Goal: Information Seeking & Learning: Check status

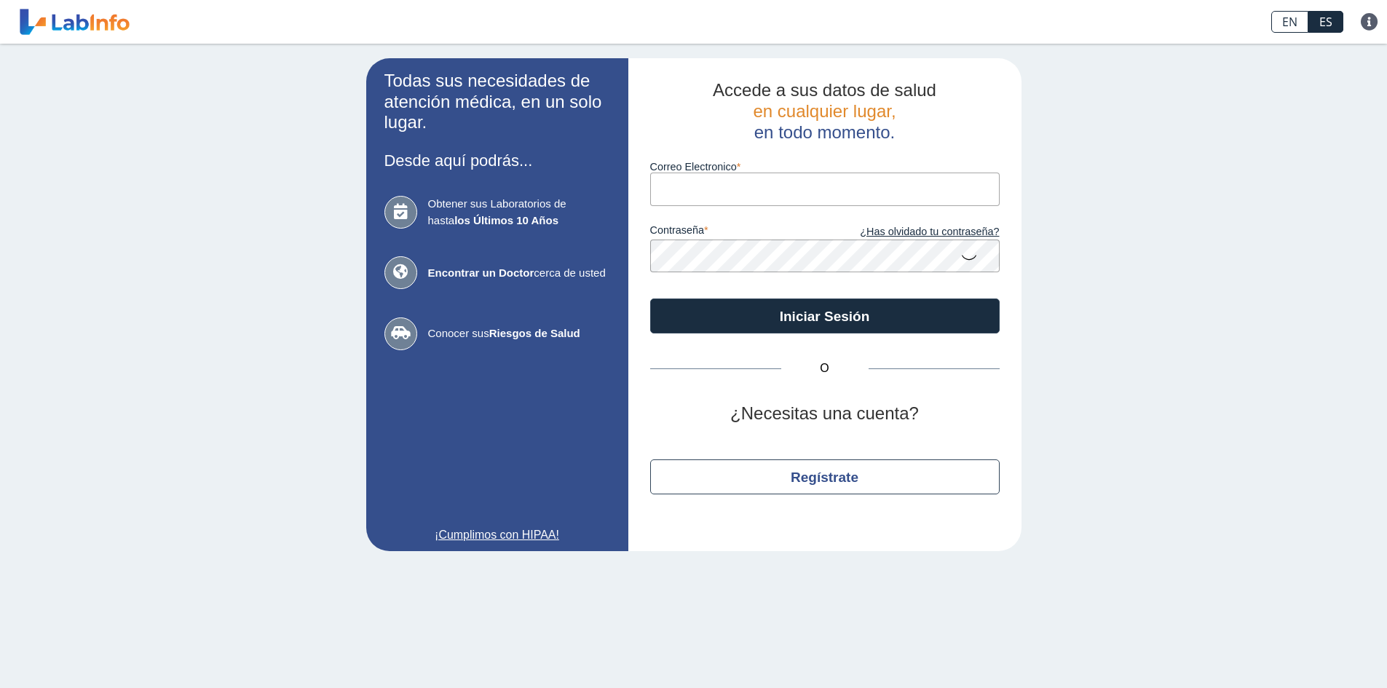
click at [851, 178] on input "Correo Electronico" at bounding box center [825, 189] width 350 height 33
click at [702, 182] on input "Correo Electronico" at bounding box center [825, 189] width 350 height 33
type input "[EMAIL_ADDRESS][DOMAIN_NAME]"
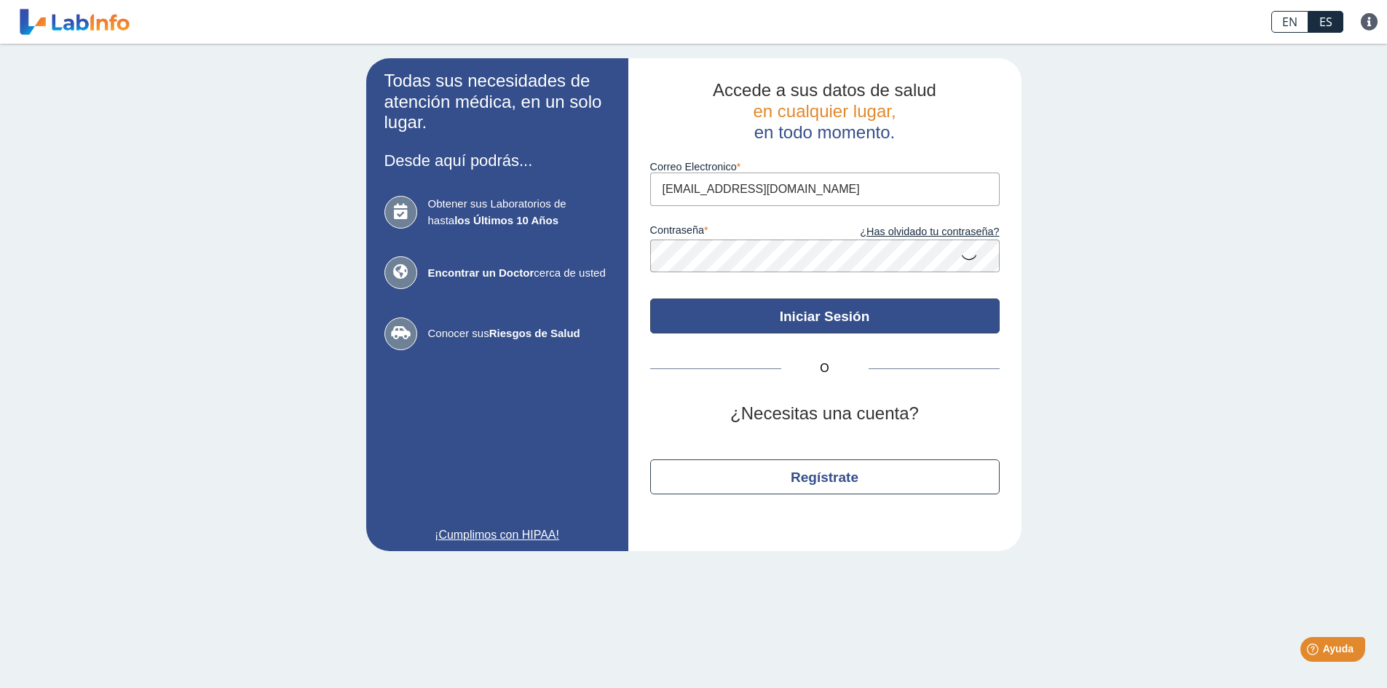
click at [779, 329] on button "Iniciar Sesión" at bounding box center [825, 316] width 350 height 35
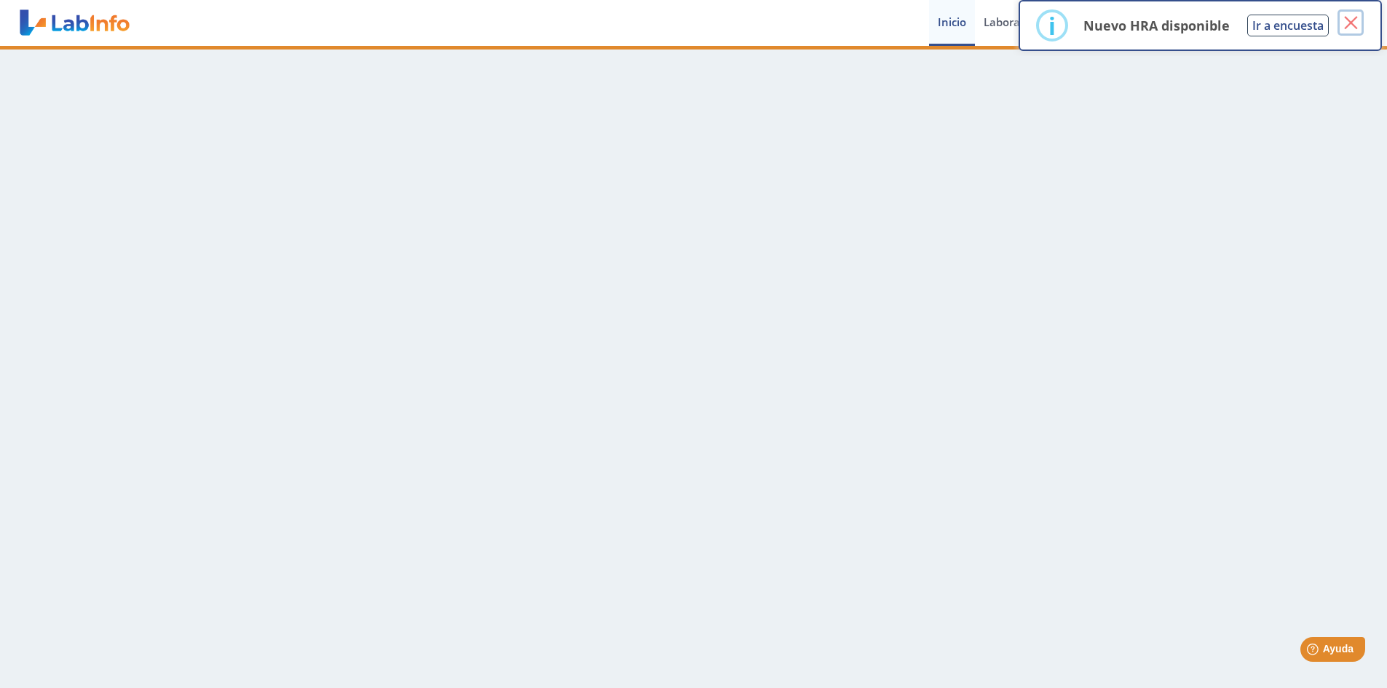
click at [1354, 18] on button "×" at bounding box center [1351, 22] width 26 height 26
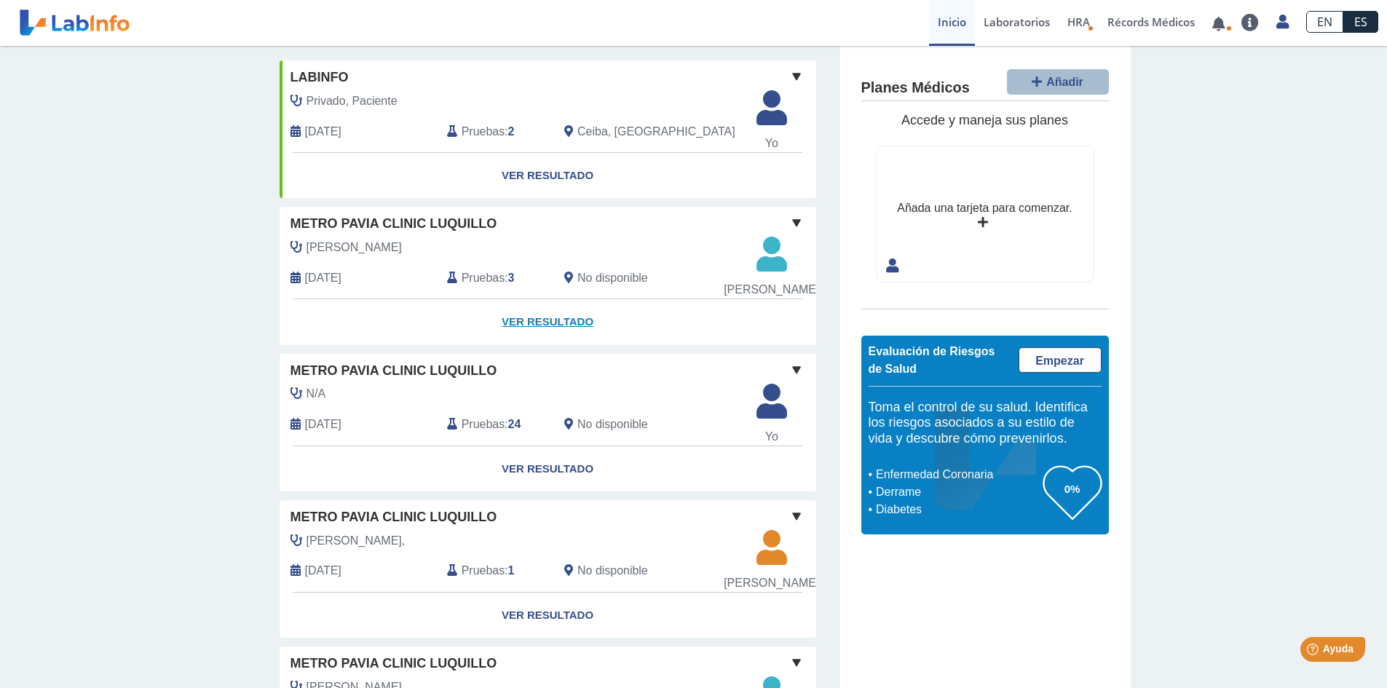
scroll to position [73, 0]
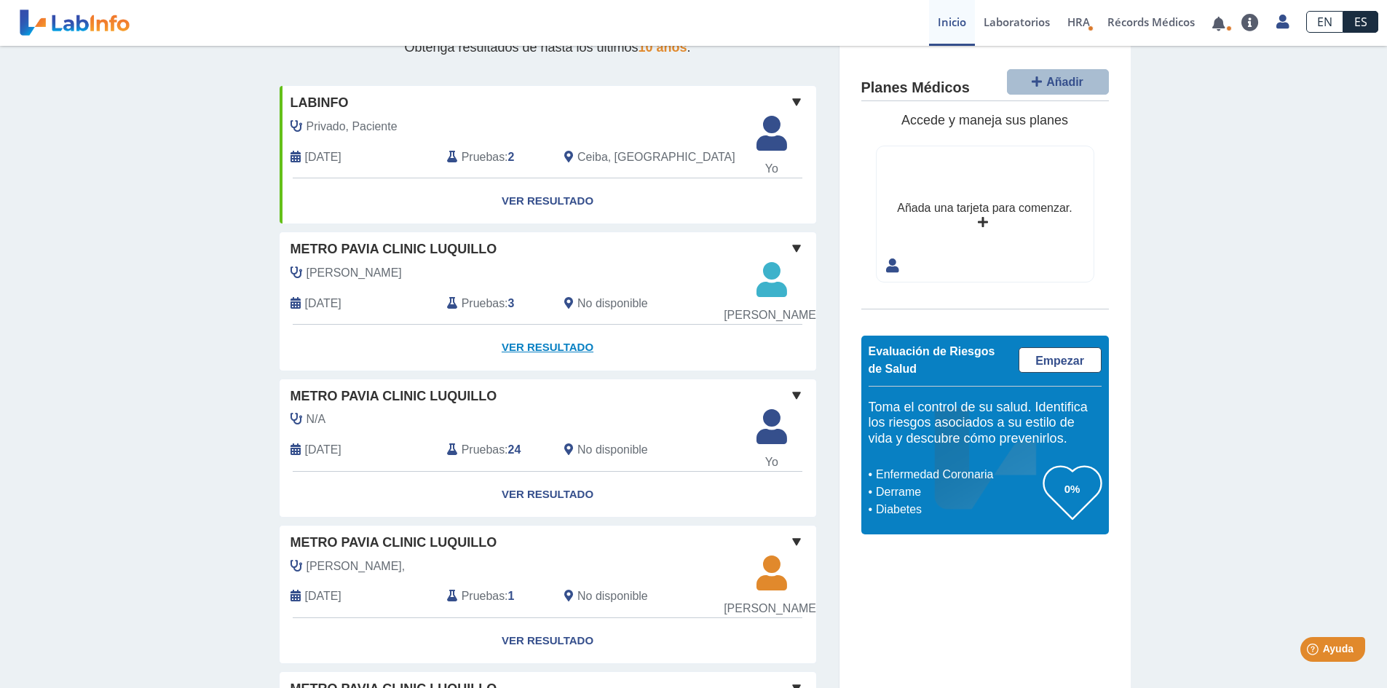
click at [569, 356] on link "Ver Resultado" at bounding box center [548, 348] width 537 height 46
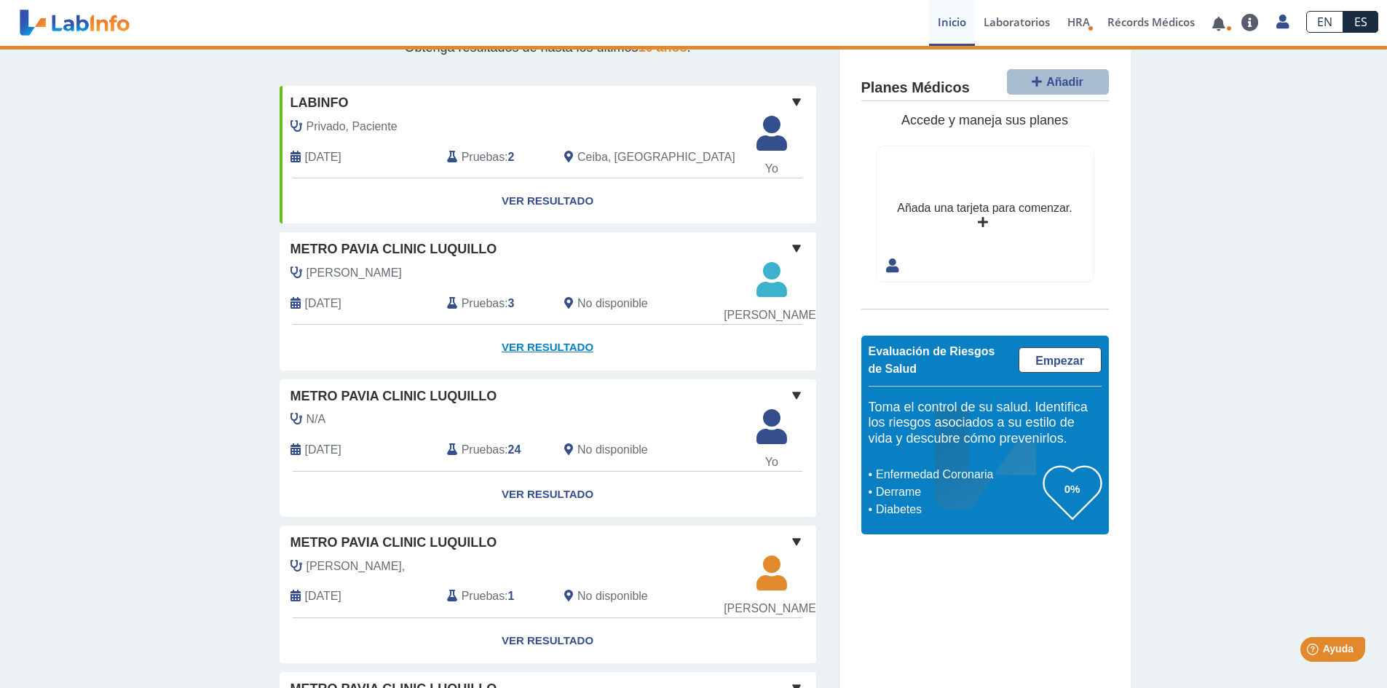
click at [573, 365] on link "Ver Resultado" at bounding box center [548, 348] width 537 height 46
click at [528, 361] on link "Ver Resultado" at bounding box center [548, 348] width 537 height 46
click at [788, 246] on span at bounding box center [796, 248] width 17 height 17
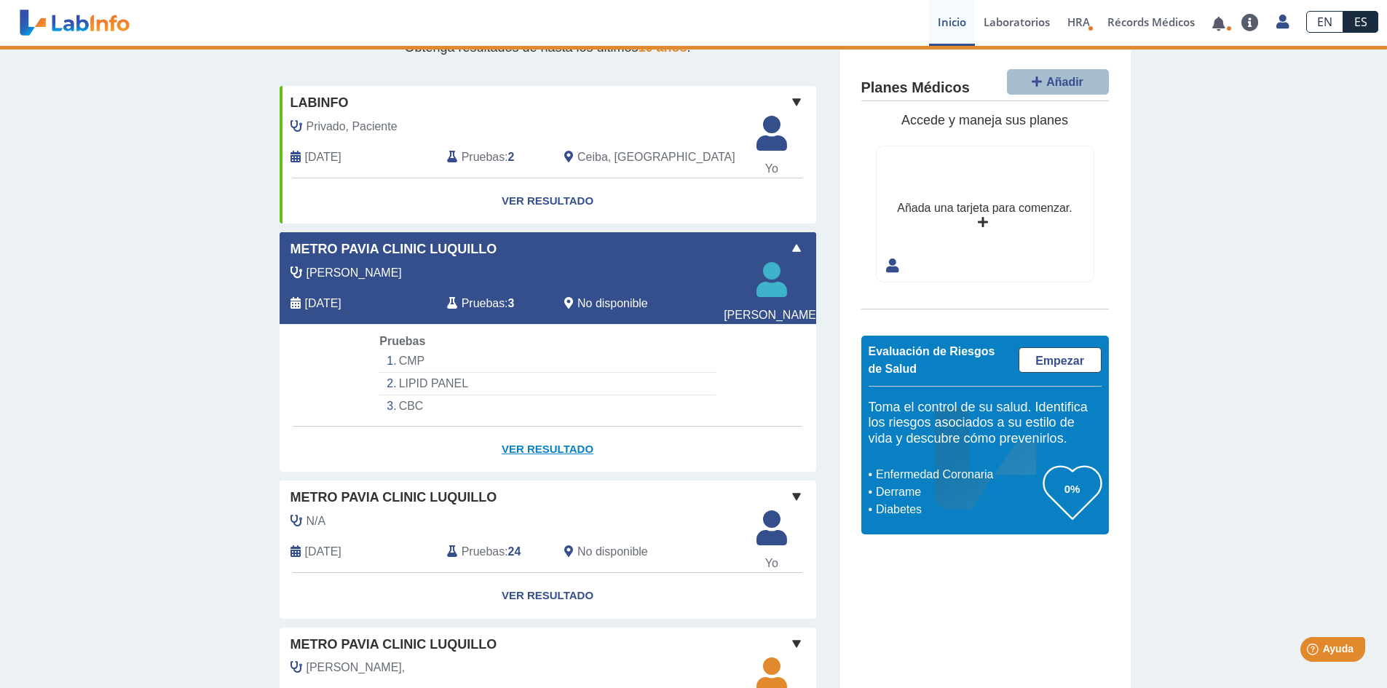
click at [556, 467] on link "Ver Resultado" at bounding box center [548, 450] width 537 height 46
click at [540, 463] on link "Ver Resultado" at bounding box center [548, 450] width 537 height 46
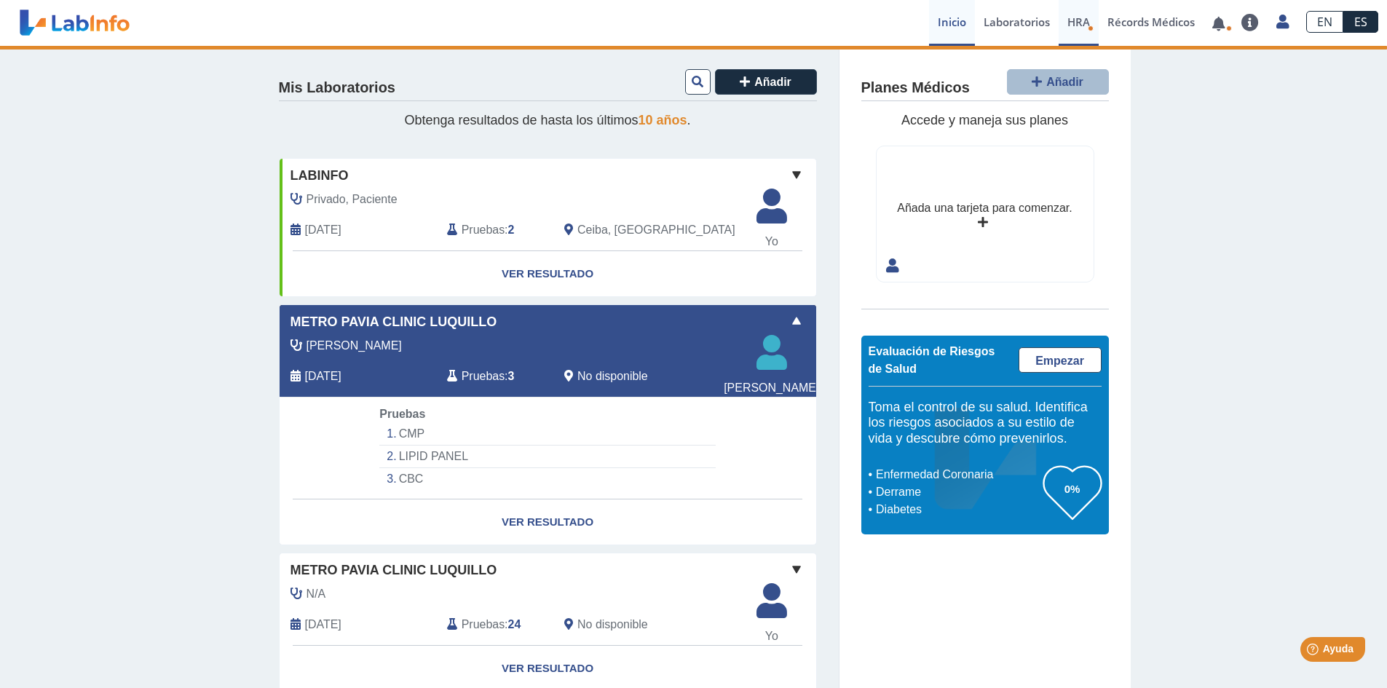
click at [1074, 26] on span "HRA" at bounding box center [1078, 22] width 23 height 15
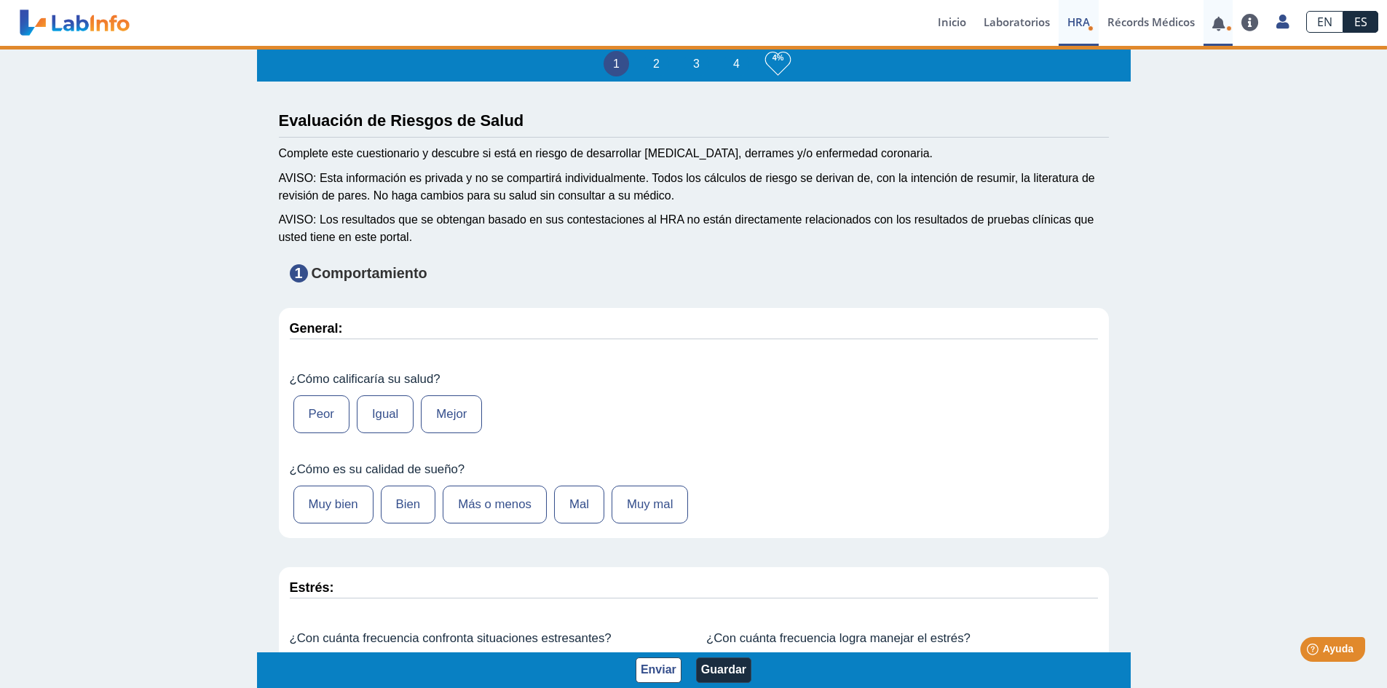
click at [1223, 23] on link at bounding box center [1219, 23] width 30 height 11
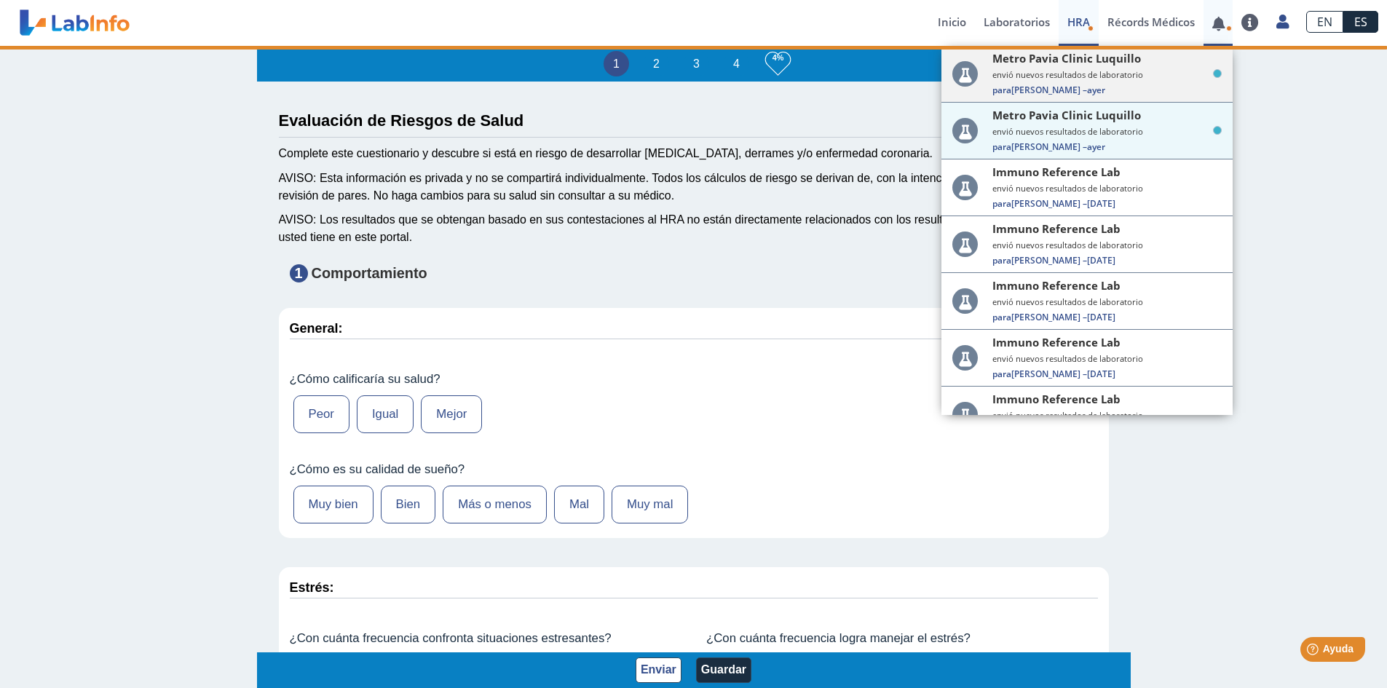
click at [1152, 85] on span "Para [PERSON_NAME] – [PERSON_NAME]" at bounding box center [1106, 90] width 229 height 12
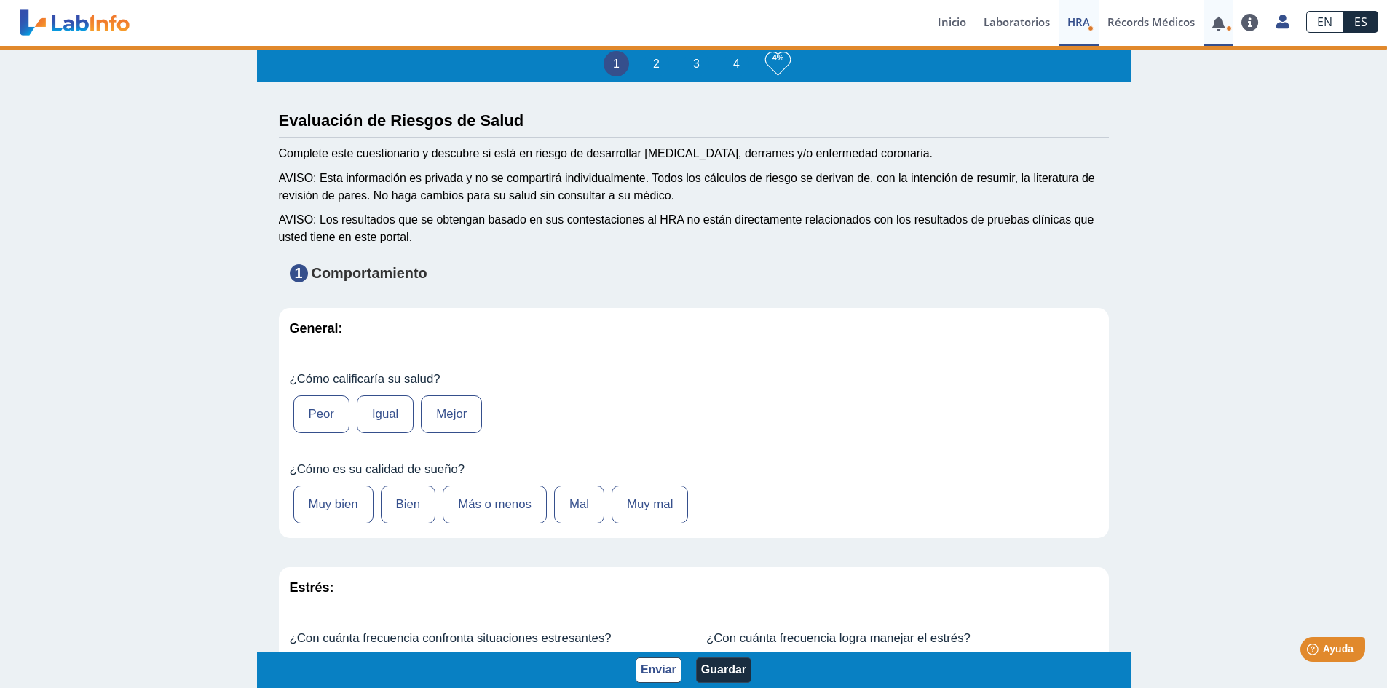
click at [1228, 28] on icon at bounding box center [1229, 28] width 6 height 6
click at [1223, 23] on link at bounding box center [1219, 23] width 30 height 11
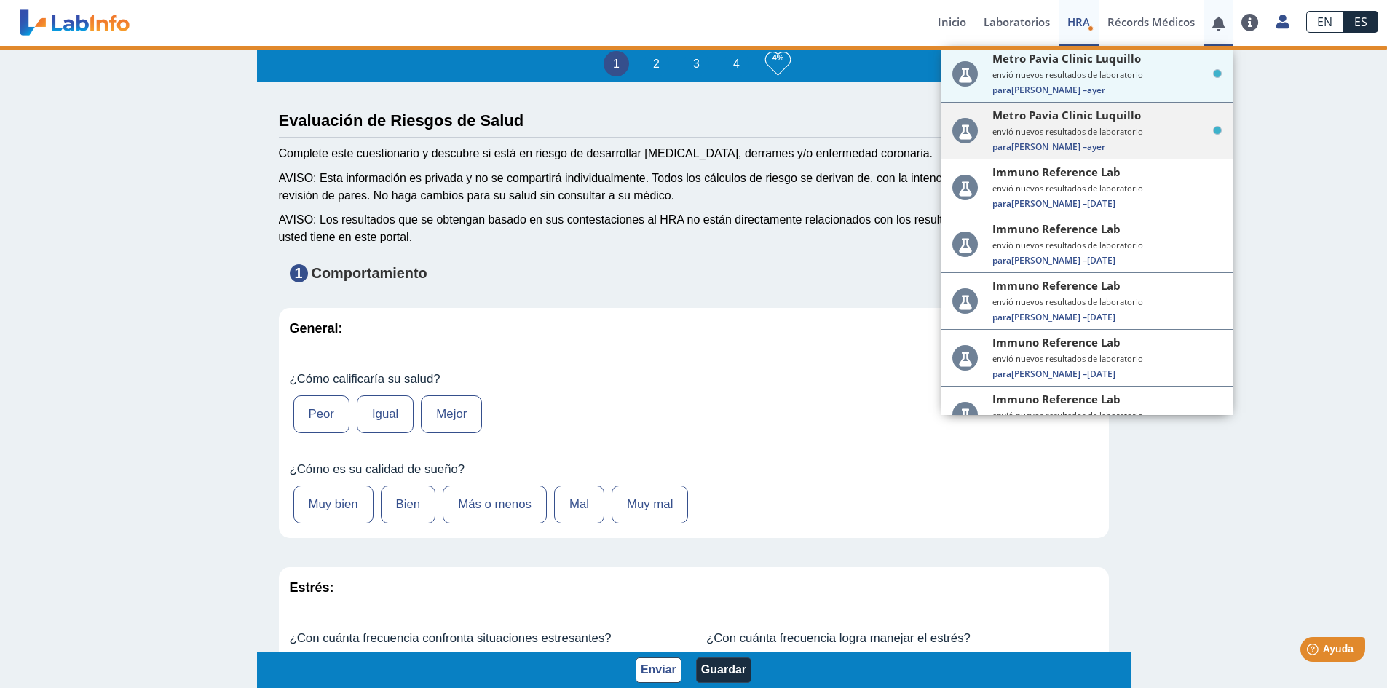
click at [1156, 124] on div "Metro Pavia Clinic [PERSON_NAME] envió nuevos resultados de laboratorio Para [P…" at bounding box center [1106, 130] width 229 height 45
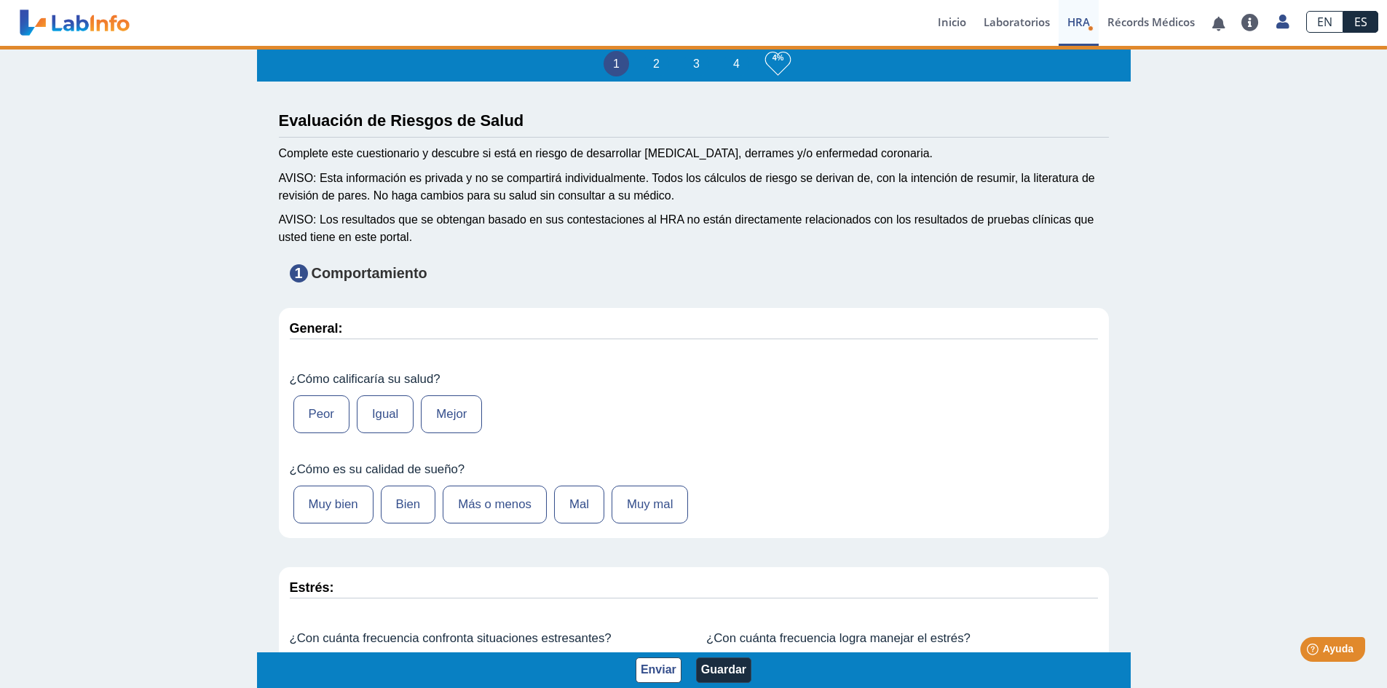
click at [1089, 17] on span "HRA" at bounding box center [1078, 22] width 23 height 15
click at [1075, 20] on span "HRA" at bounding box center [1078, 22] width 23 height 15
click at [997, 21] on link "Laboratorios" at bounding box center [1017, 23] width 84 height 46
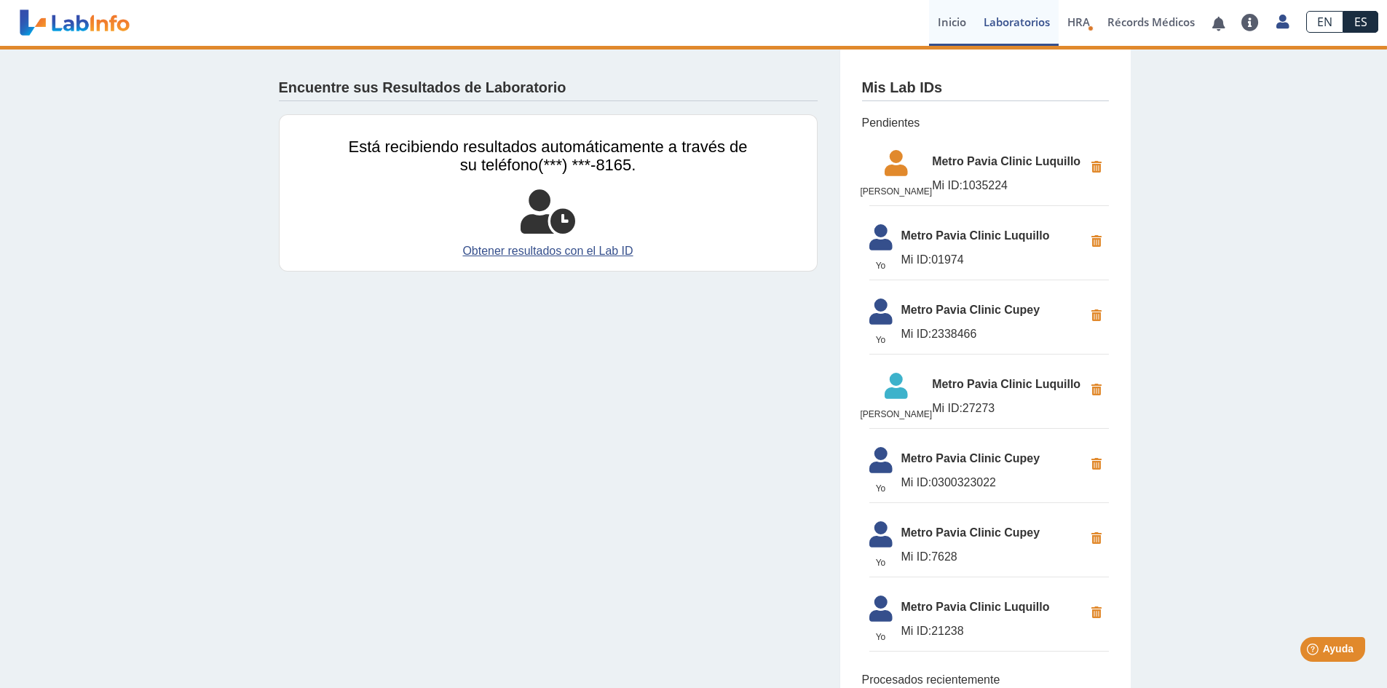
click at [965, 18] on link "Inicio" at bounding box center [952, 23] width 46 height 46
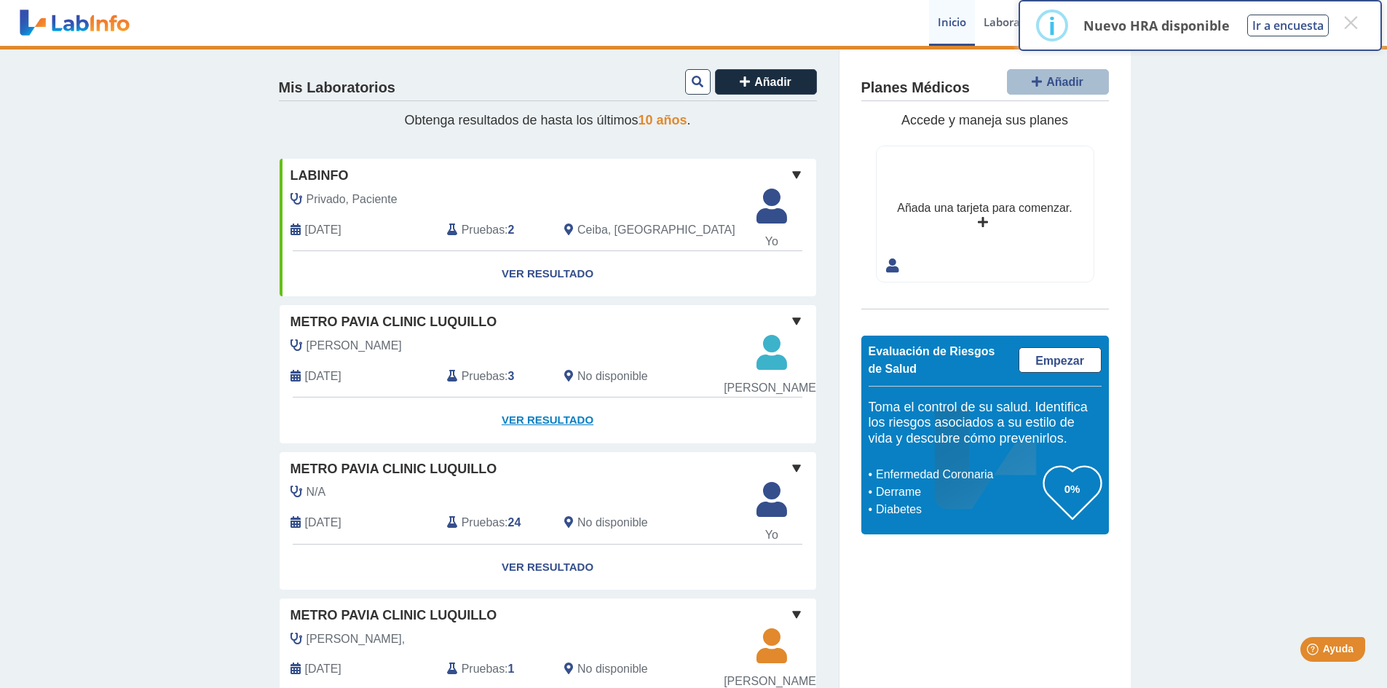
click at [552, 436] on link "Ver Resultado" at bounding box center [548, 421] width 537 height 46
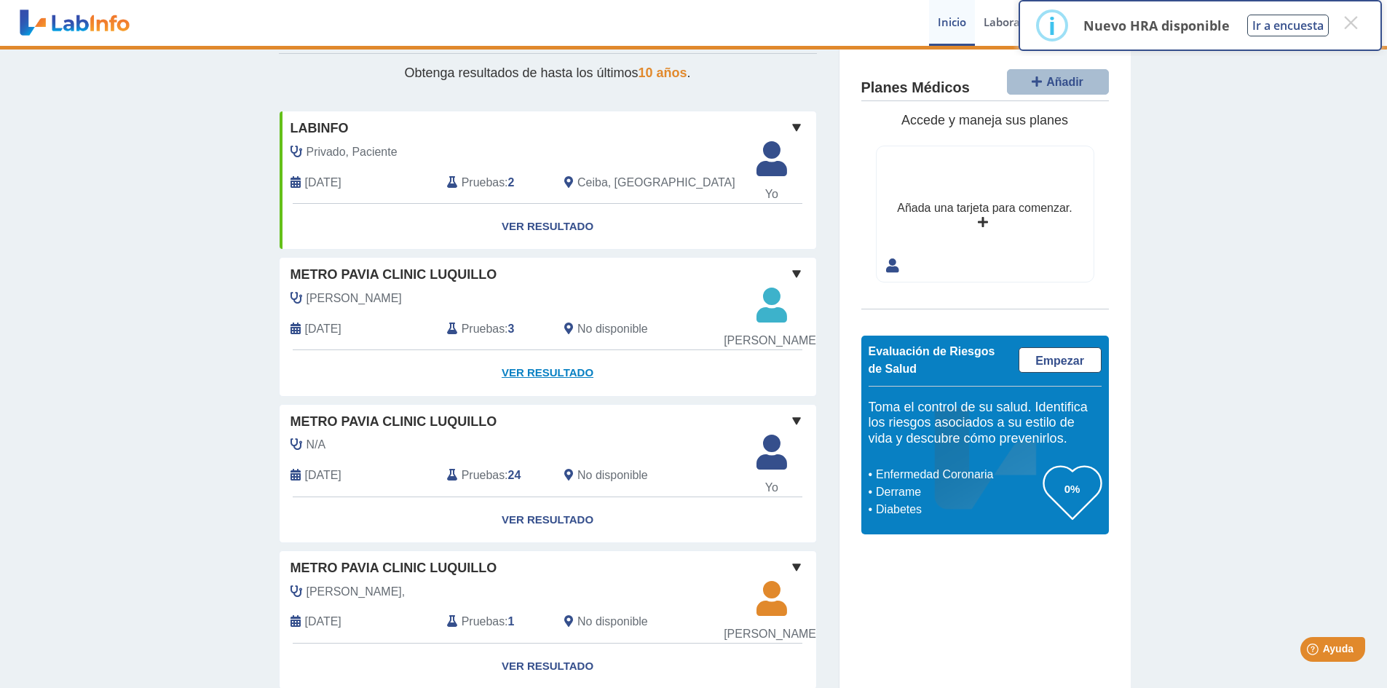
scroll to position [73, 0]
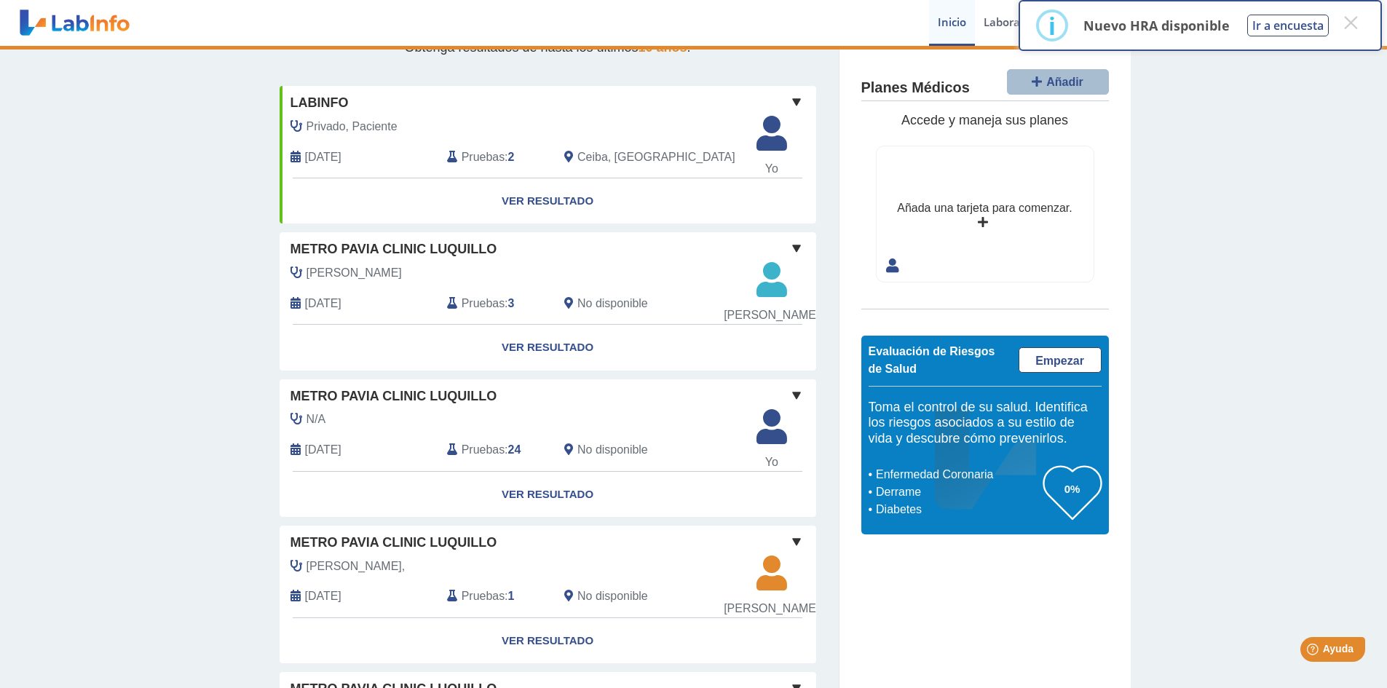
click at [500, 313] on div "Pruebas : 3" at bounding box center [494, 303] width 117 height 20
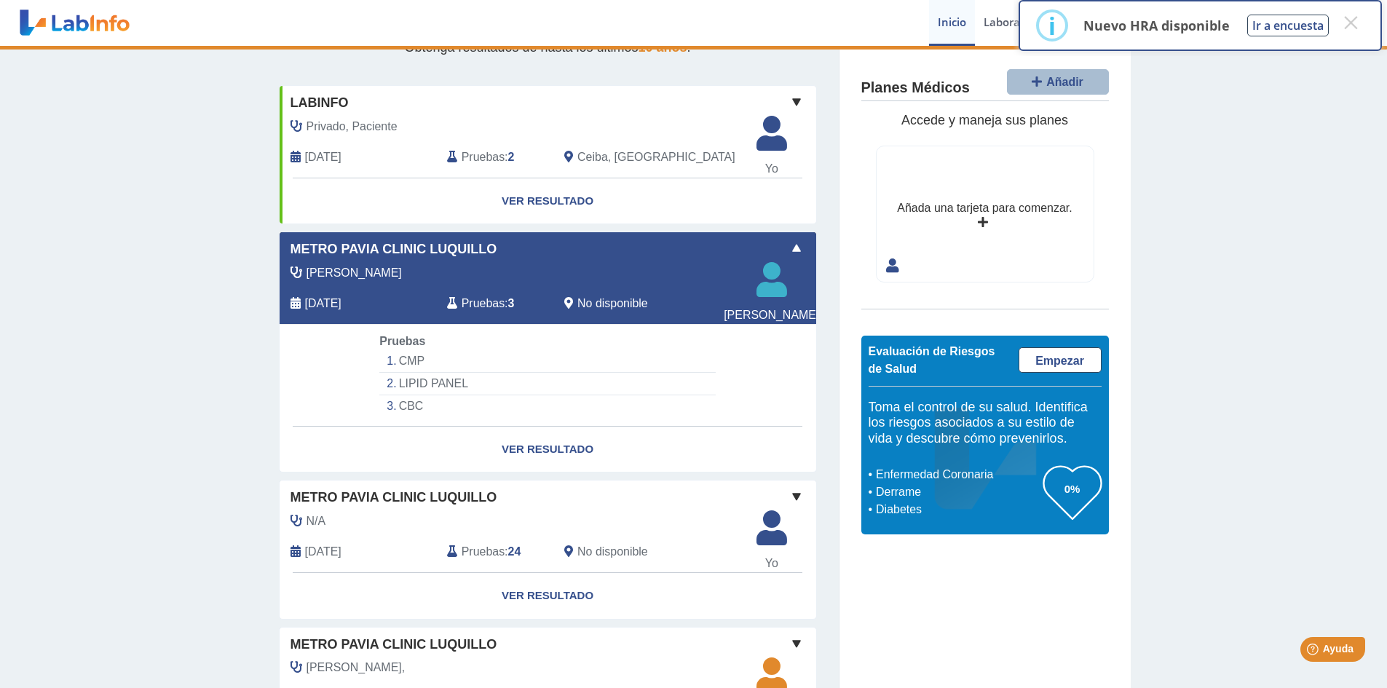
click at [425, 373] on li "CMP" at bounding box center [547, 361] width 336 height 23
click at [411, 373] on li "CMP" at bounding box center [547, 361] width 336 height 23
click at [411, 395] on li "LIPID PANEL" at bounding box center [547, 384] width 336 height 23
click at [406, 413] on li "CBC" at bounding box center [547, 406] width 336 height 22
click at [531, 462] on link "Ver Resultado" at bounding box center [548, 450] width 537 height 46
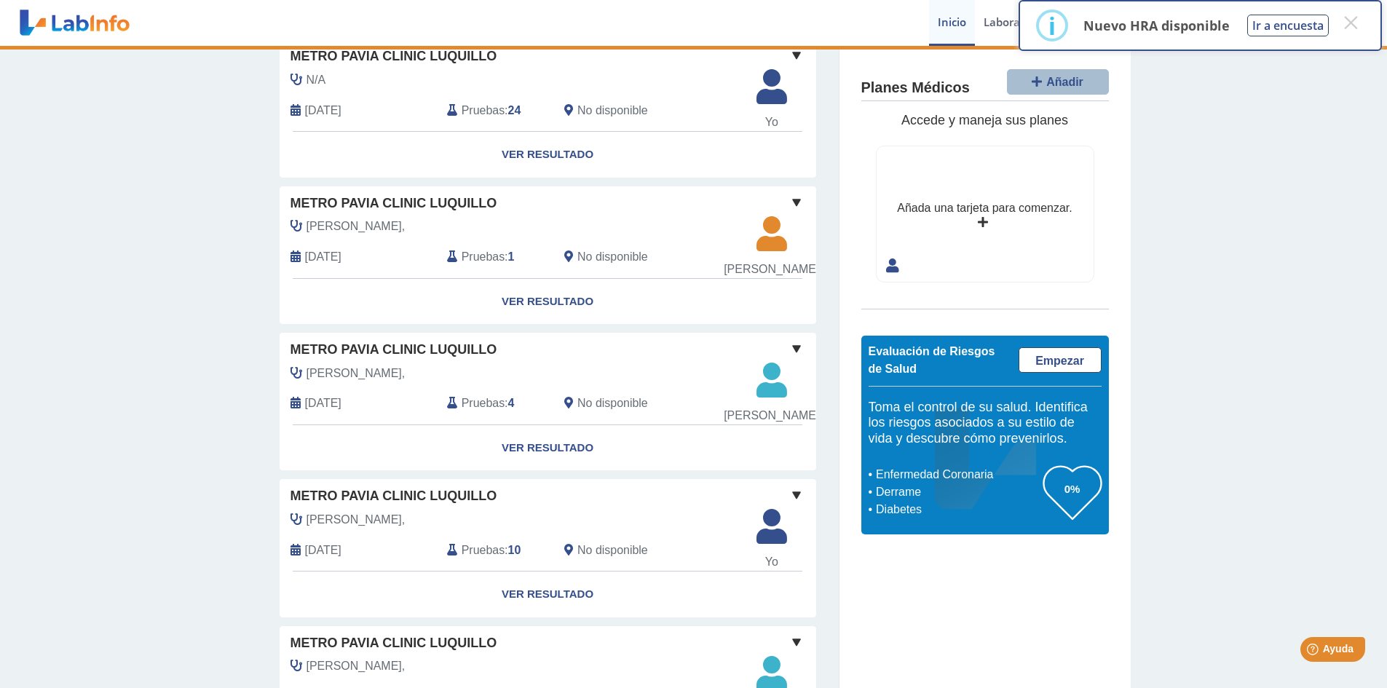
scroll to position [0, 0]
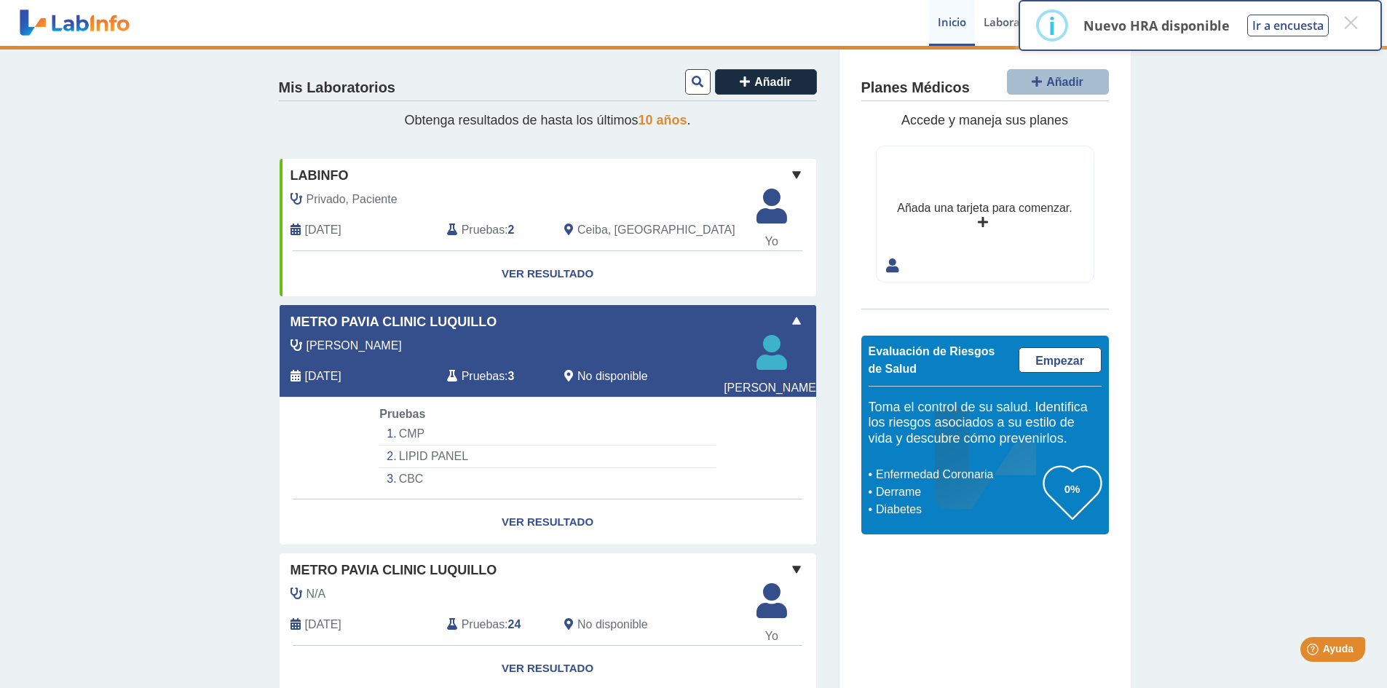
click at [558, 323] on div "Metro Pavia Clinic Luquillo" at bounding box center [548, 322] width 537 height 20
click at [532, 533] on link "Ver Resultado" at bounding box center [548, 523] width 537 height 46
click at [1341, 23] on button "×" at bounding box center [1351, 22] width 26 height 26
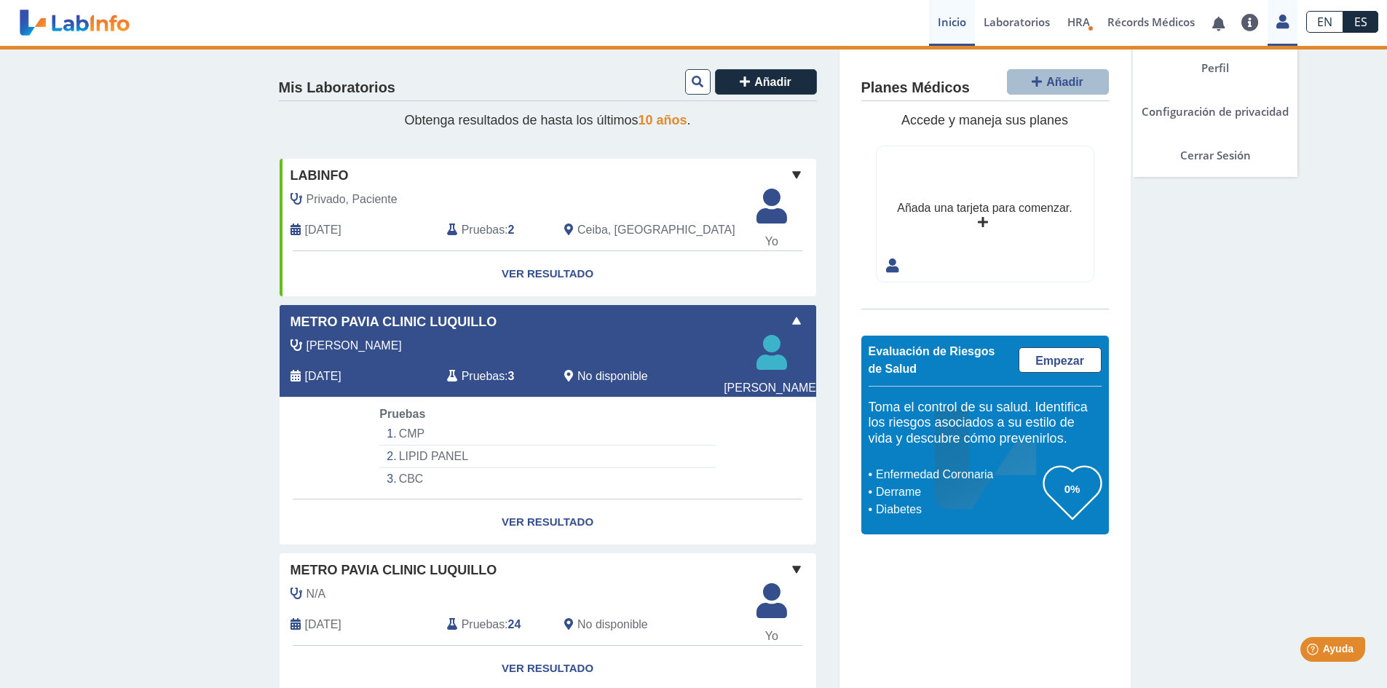
click at [1290, 16] on link at bounding box center [1283, 19] width 30 height 19
click at [1217, 147] on link "Cerrar Sesión" at bounding box center [1215, 155] width 165 height 44
click at [1205, 154] on link "Cerrar Sesión" at bounding box center [1215, 155] width 165 height 44
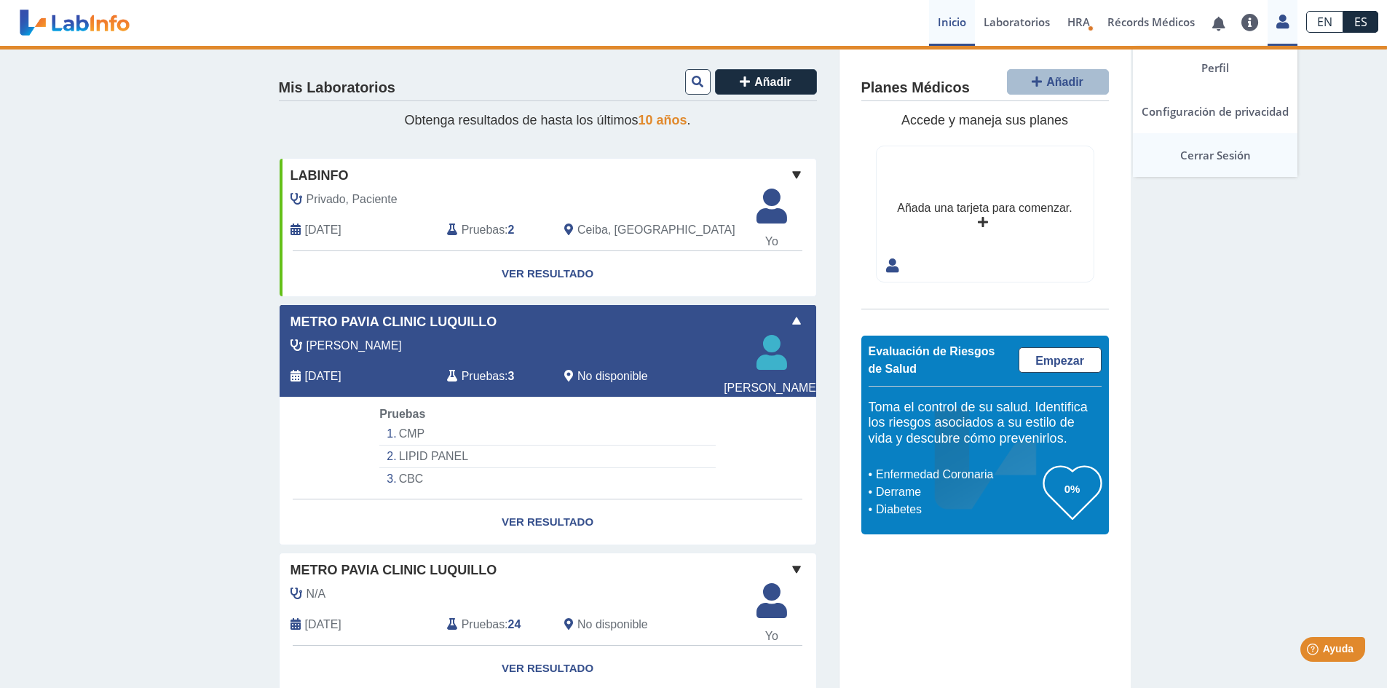
click at [1205, 154] on link "Cerrar Sesión" at bounding box center [1215, 155] width 165 height 44
click at [1266, 160] on link "Cerrar Sesión" at bounding box center [1215, 155] width 165 height 44
